Goal: Check status: Verify the current state of an ongoing process or item

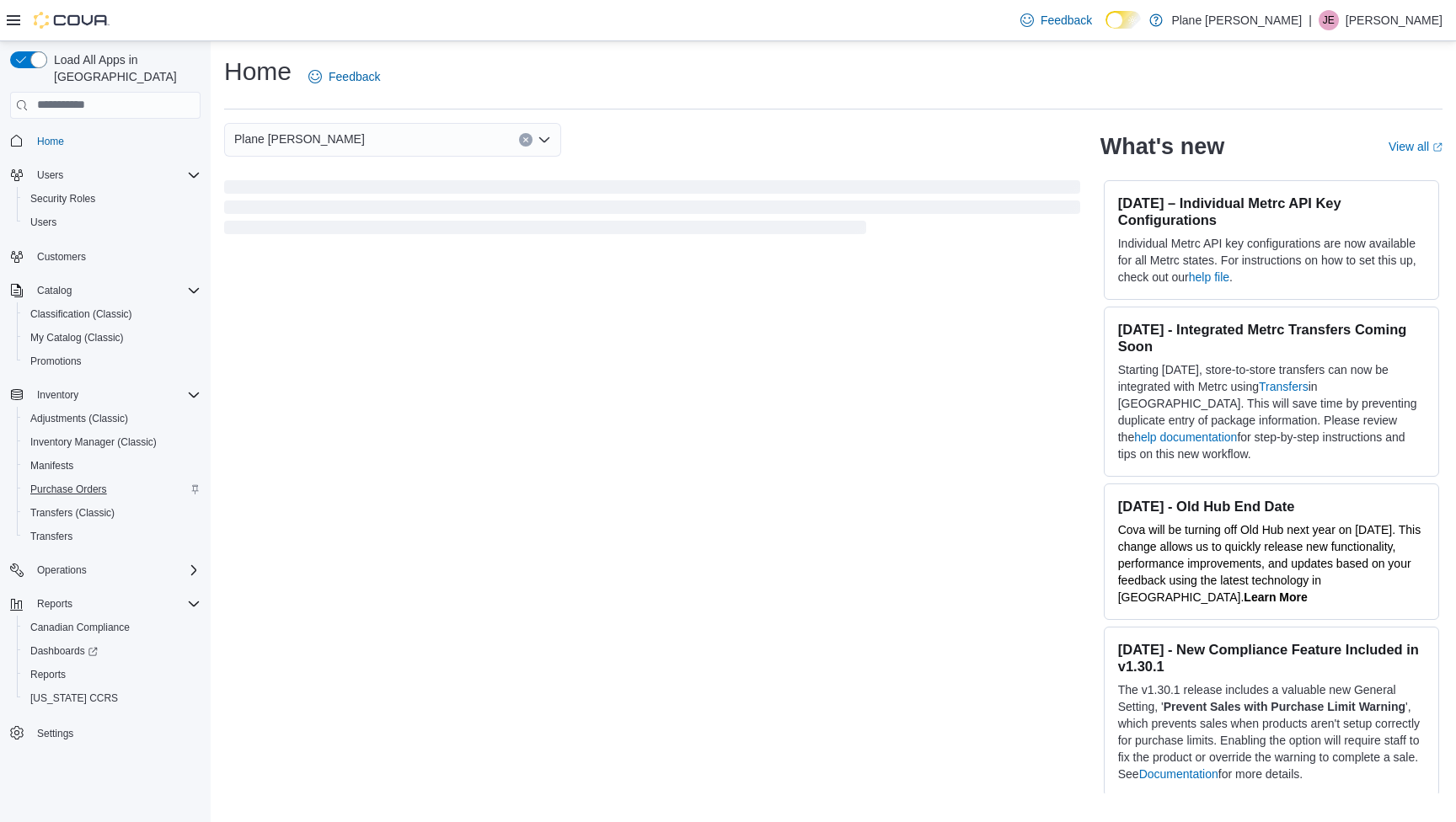
click at [70, 482] on span "Purchase Orders" at bounding box center [68, 488] width 77 height 14
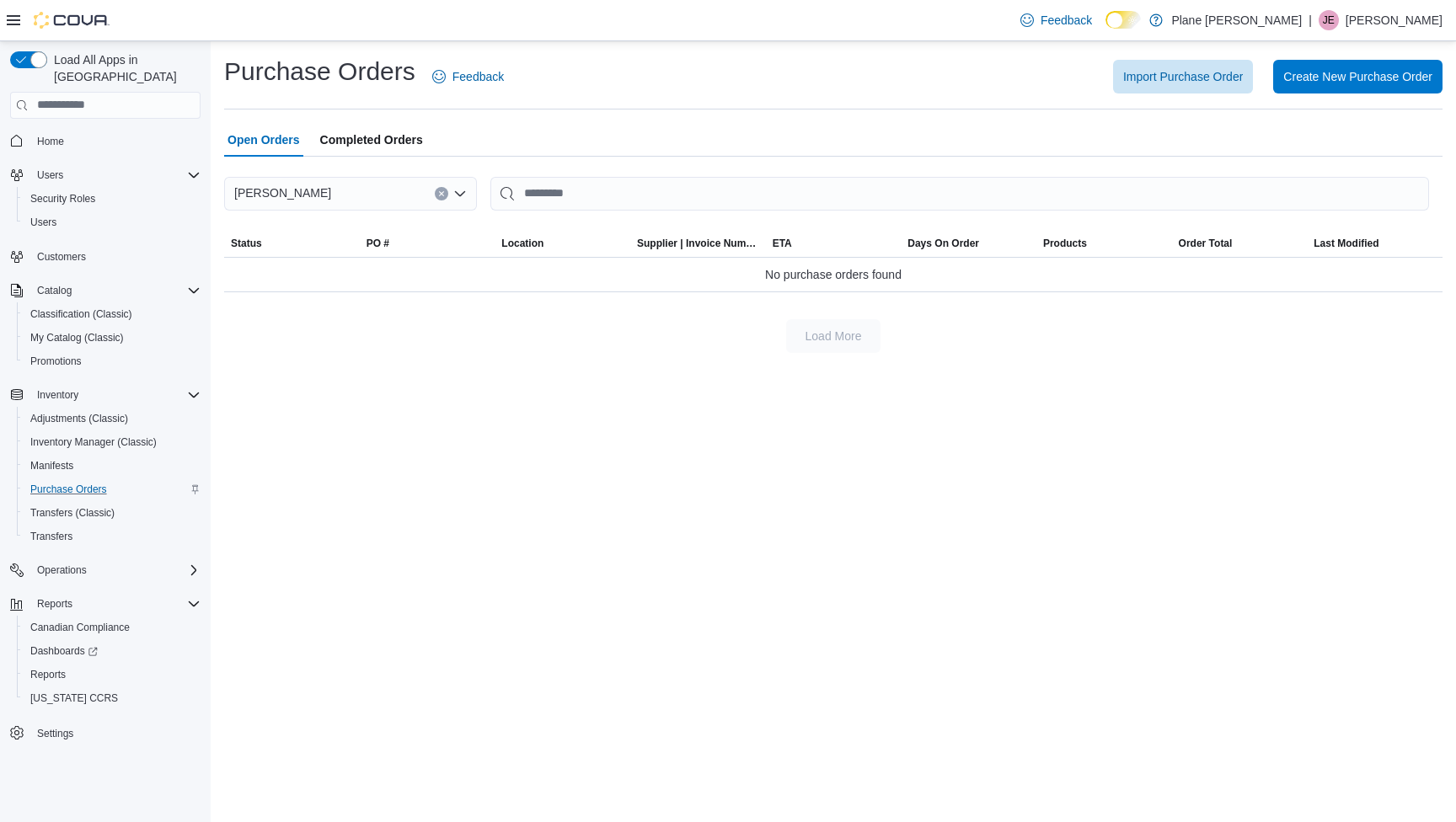
click at [366, 139] on span "Completed Orders" at bounding box center [371, 140] width 102 height 34
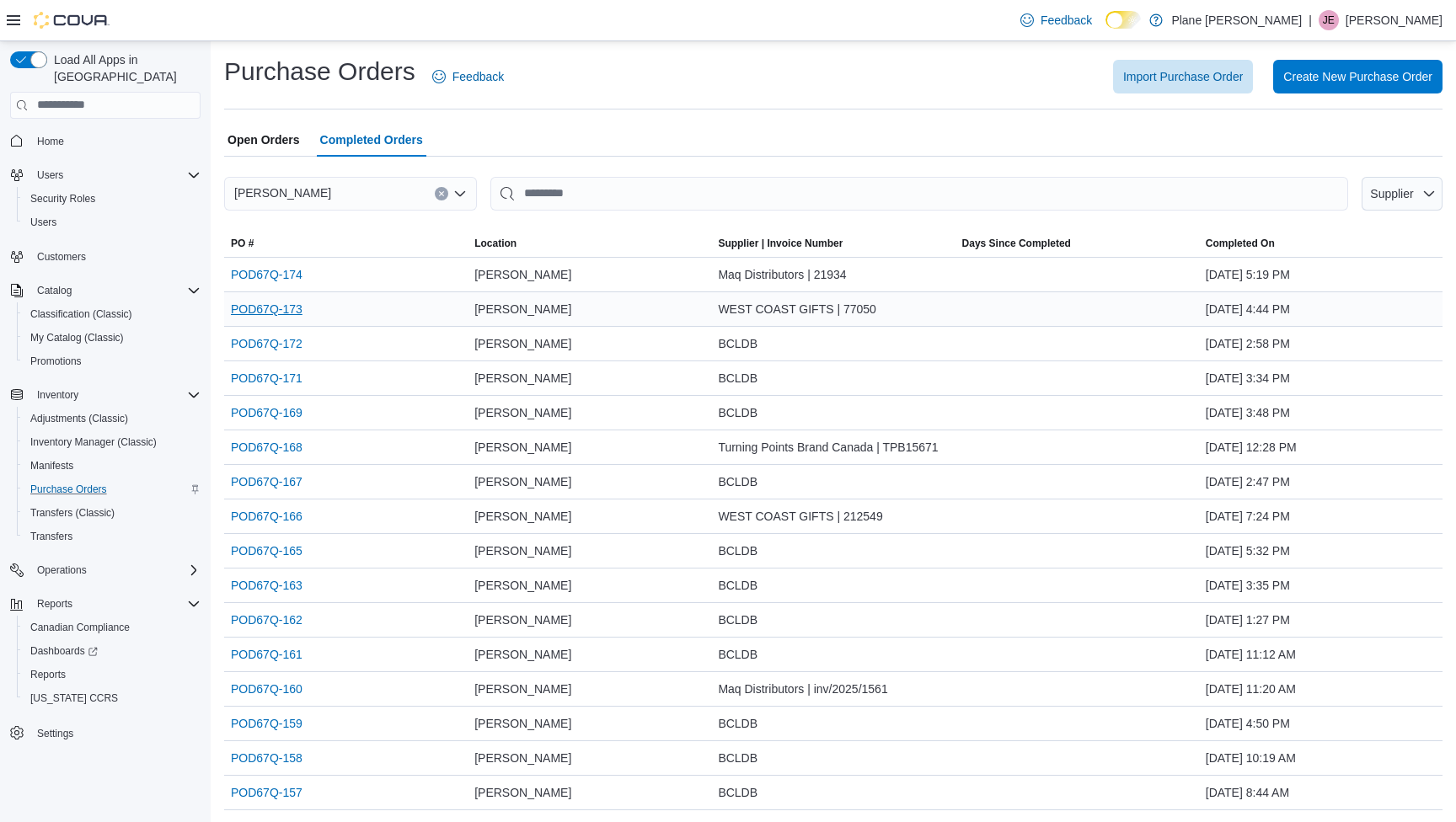
click at [266, 313] on link "POD67Q-173" at bounding box center [267, 309] width 72 height 20
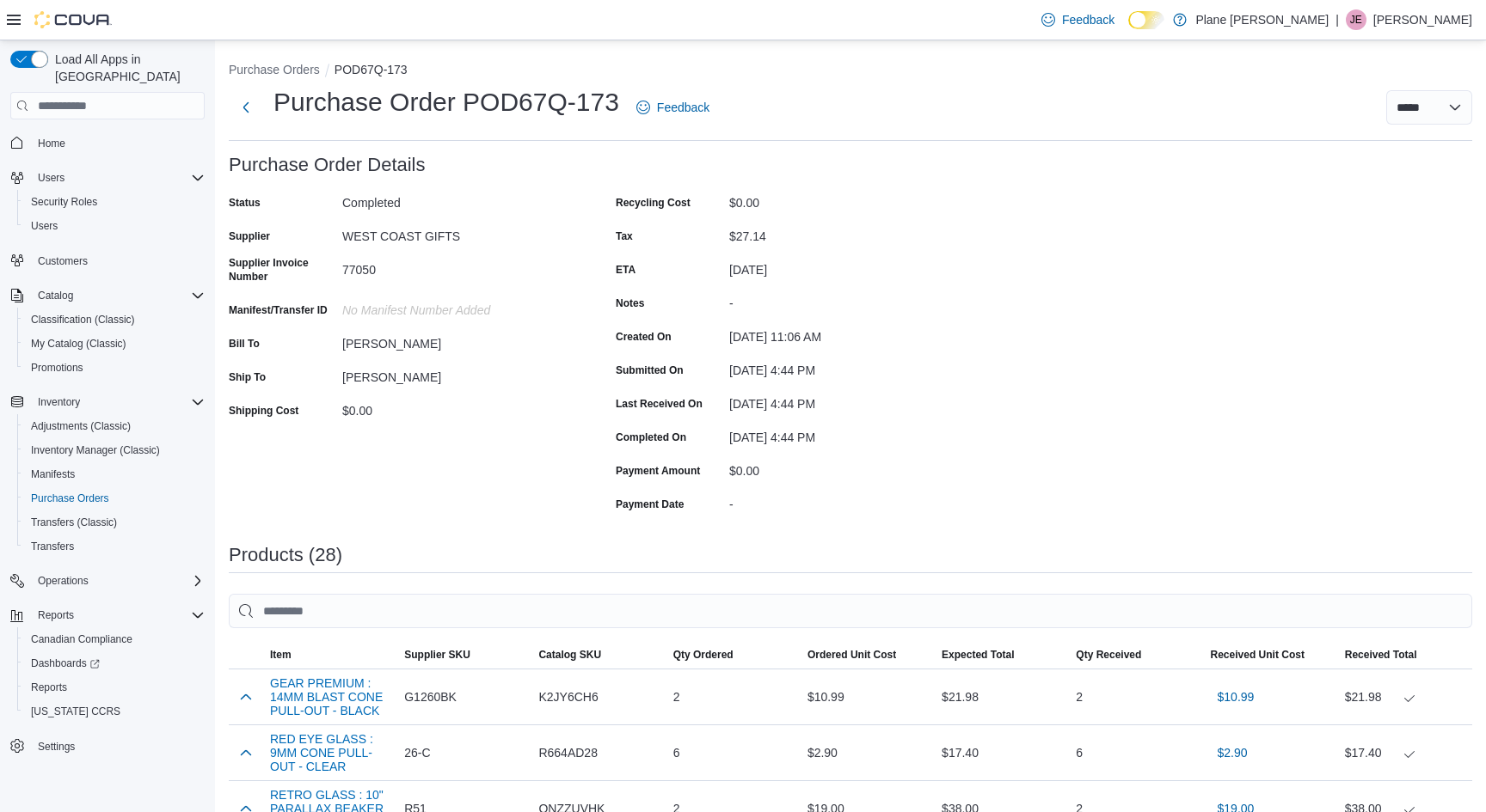
scroll to position [1187, 0]
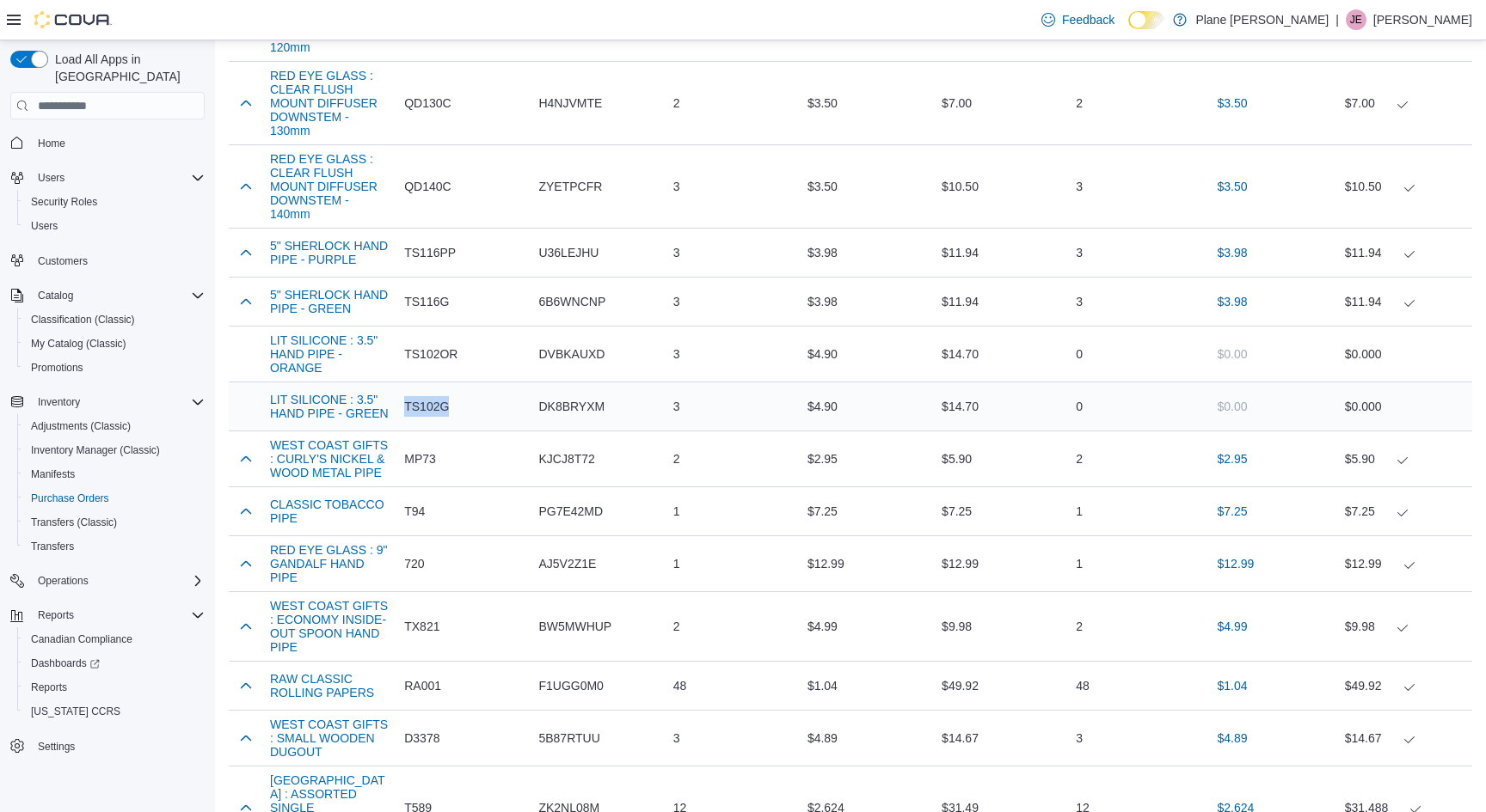
click at [480, 408] on div "TS102G" at bounding box center [464, 406] width 134 height 34
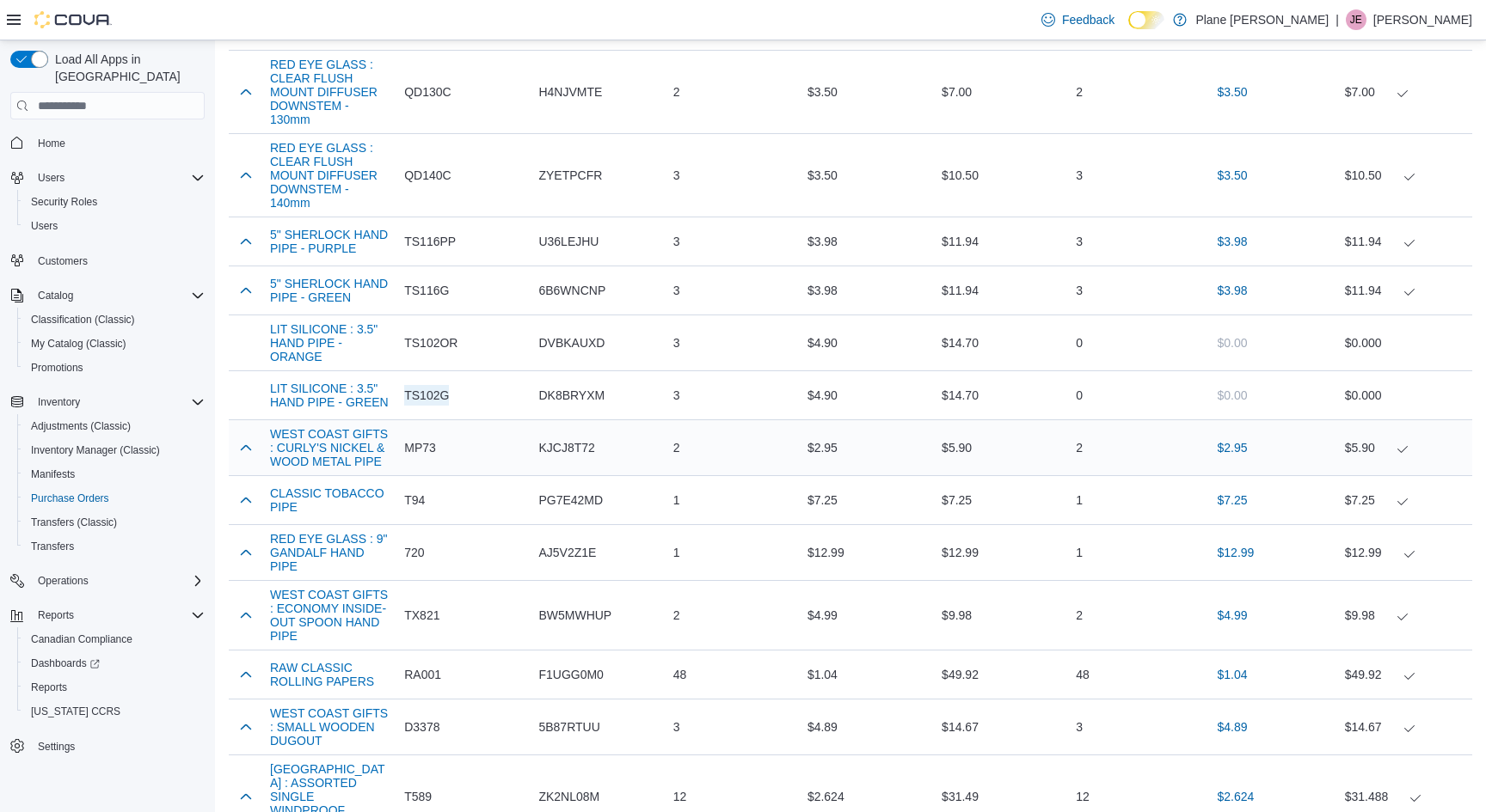
scroll to position [1241, 0]
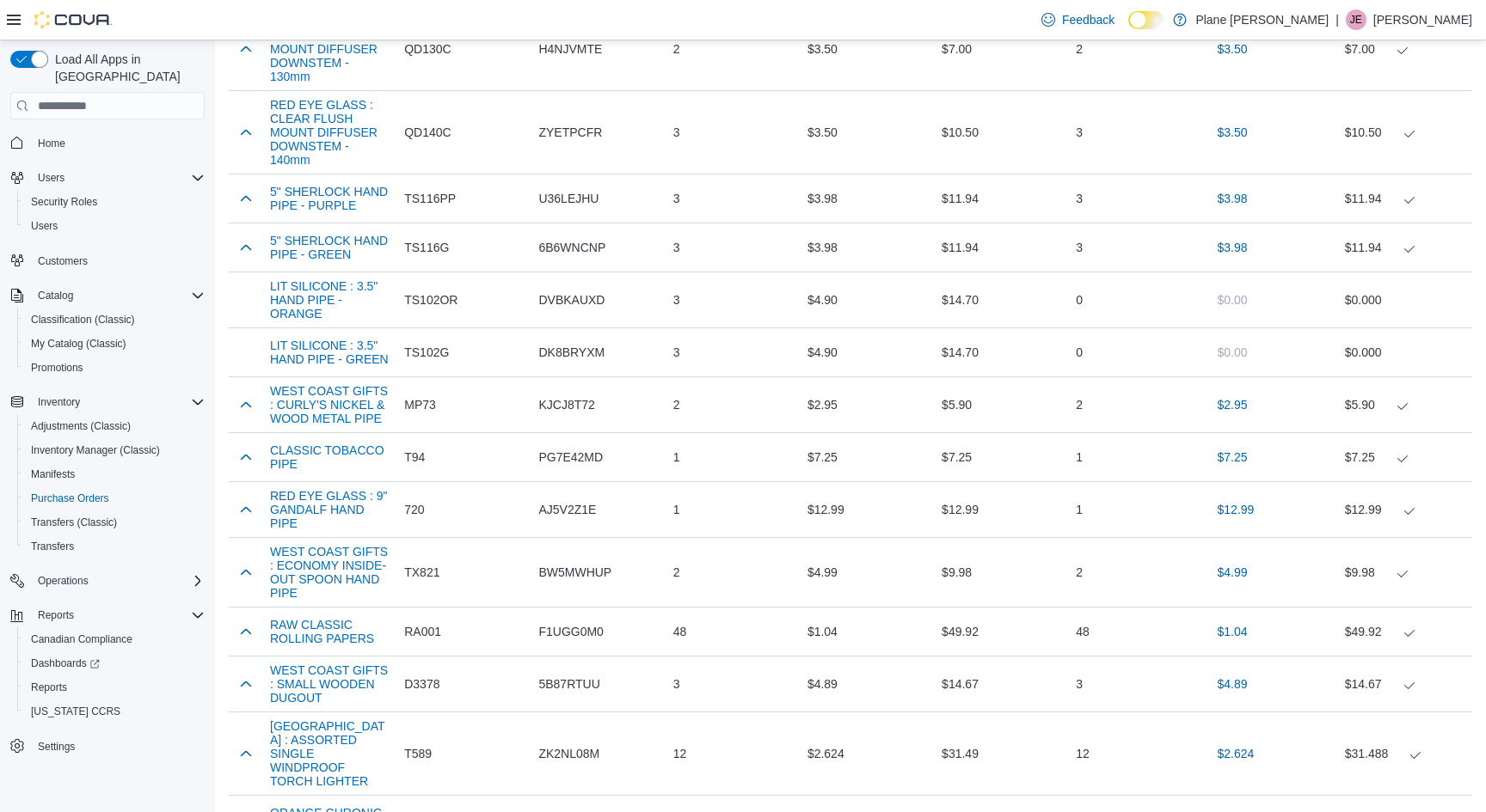
click at [221, 348] on div "**********" at bounding box center [849, 53] width 1270 height 2507
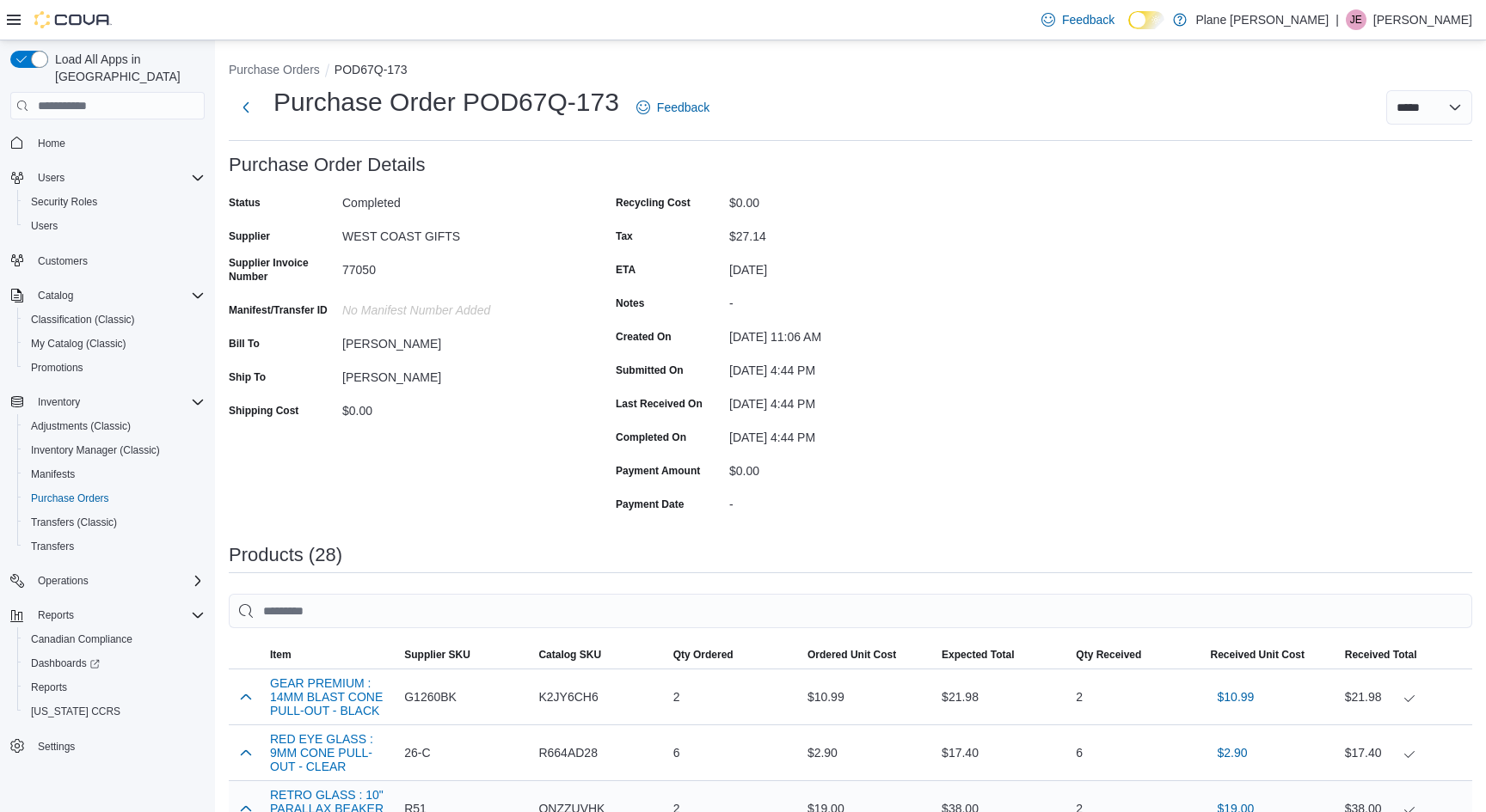
scroll to position [0, 0]
